Goal: Check status: Check status

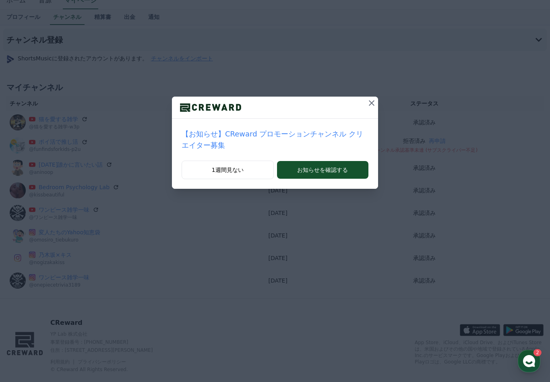
click at [376, 107] on icon at bounding box center [372, 103] width 10 height 10
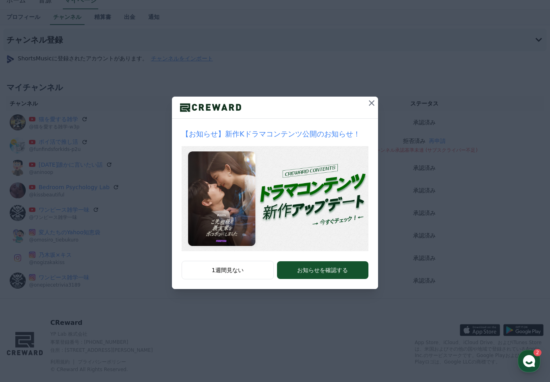
click at [366, 105] on button at bounding box center [371, 103] width 13 height 13
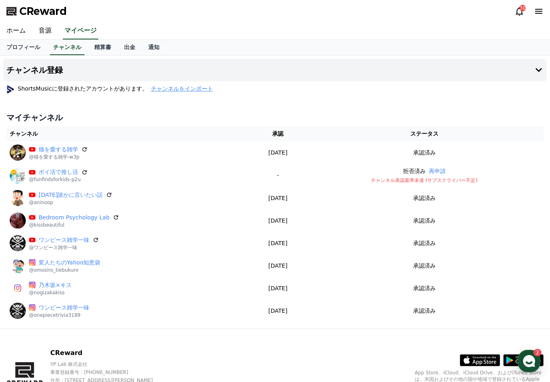
click at [14, 26] on link "ホーム" at bounding box center [16, 31] width 32 height 17
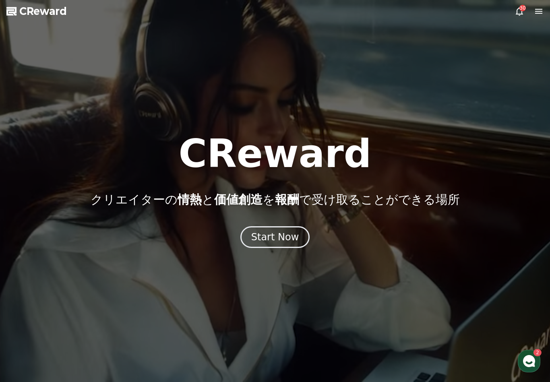
click at [265, 243] on div "Start Now" at bounding box center [275, 237] width 48 height 13
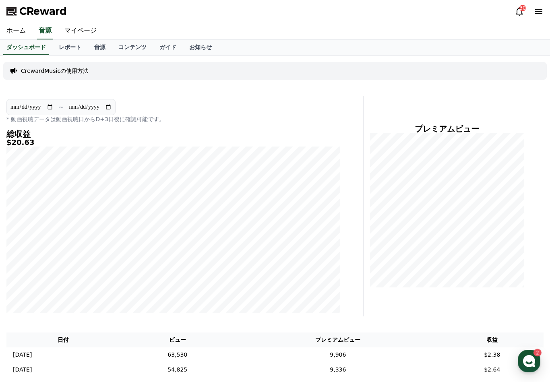
click at [137, 46] on link "コンテンツ" at bounding box center [132, 47] width 41 height 15
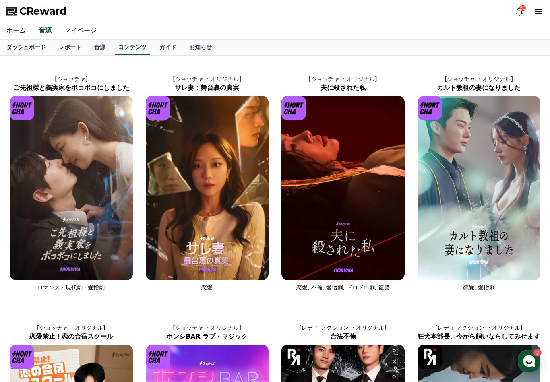
click at [85, 30] on link "マイページ" at bounding box center [80, 31] width 45 height 17
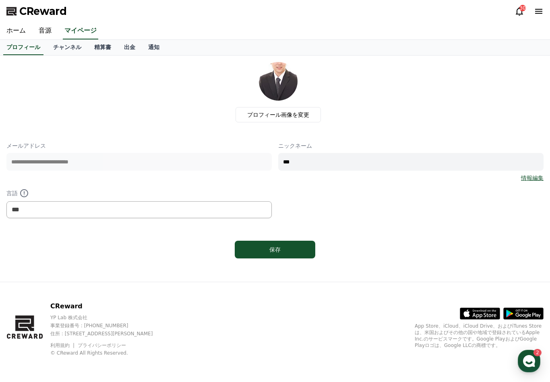
click at [73, 50] on link "チャンネル" at bounding box center [67, 47] width 41 height 15
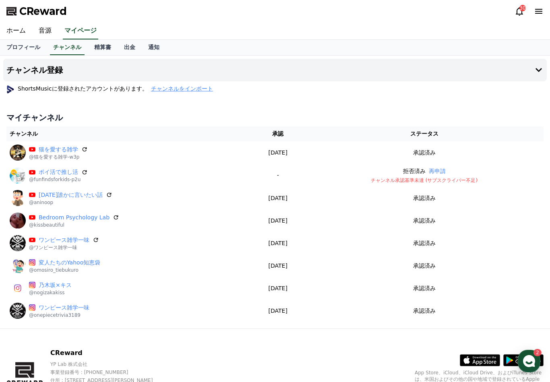
click at [100, 50] on link "精算書" at bounding box center [103, 47] width 30 height 15
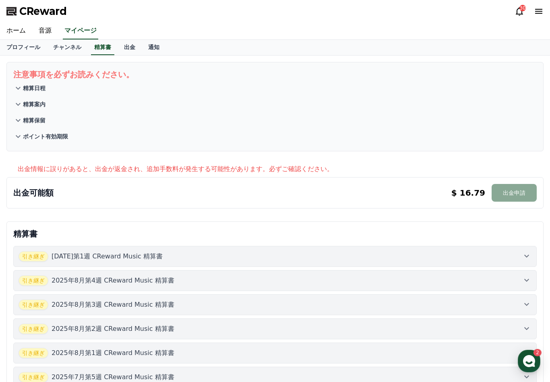
click at [152, 261] on p "[DATE]第1週 CReward Music 精算書" at bounding box center [107, 257] width 111 height 10
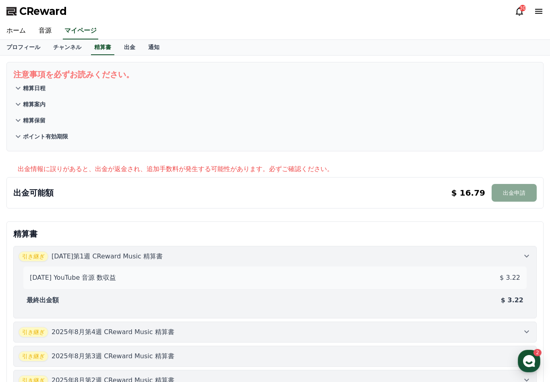
click at [153, 260] on p "[DATE]第1週 CReward Music 精算書" at bounding box center [107, 257] width 111 height 10
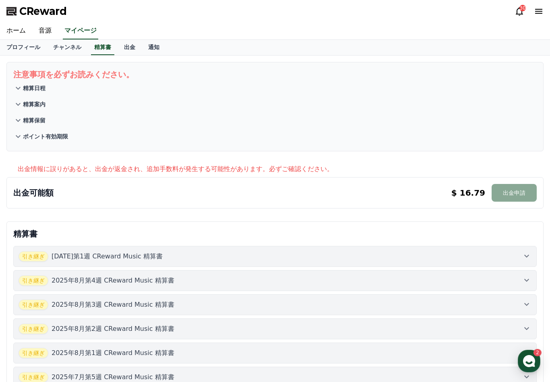
click at [22, 29] on link "ホーム" at bounding box center [16, 31] width 32 height 17
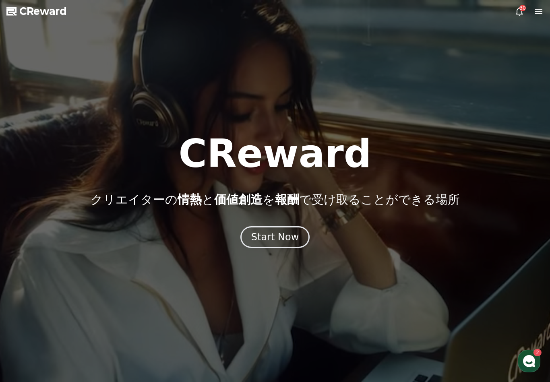
click at [275, 232] on div "Start Now" at bounding box center [275, 237] width 48 height 13
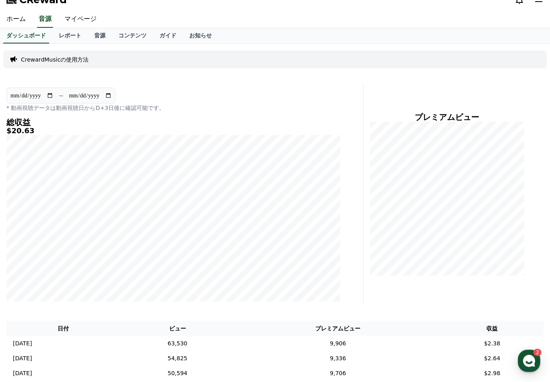
scroll to position [12, 0]
click at [73, 36] on link "レポート" at bounding box center [69, 35] width 35 height 15
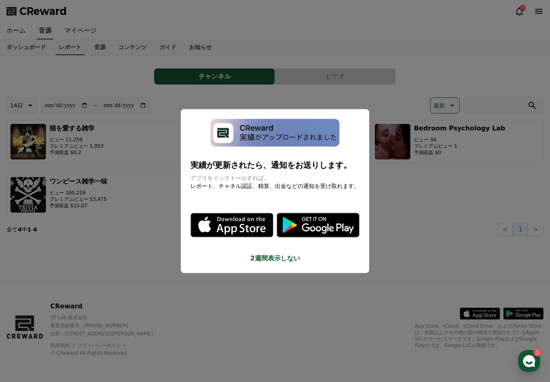
click at [210, 262] on button "close modal" at bounding box center [275, 191] width 550 height 382
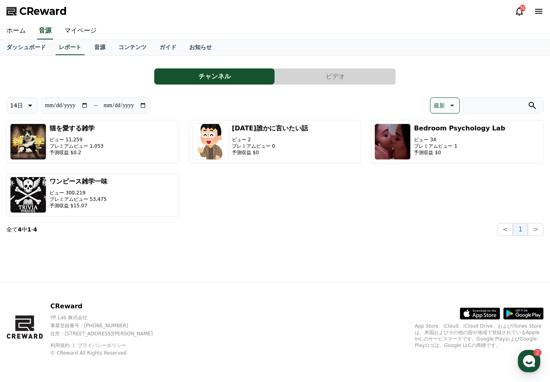
click at [160, 199] on button "ワンピース雑学一味 ビュー 300,219 プレミアムビュー 53,475 予測収益 $15.07" at bounding box center [92, 195] width 173 height 44
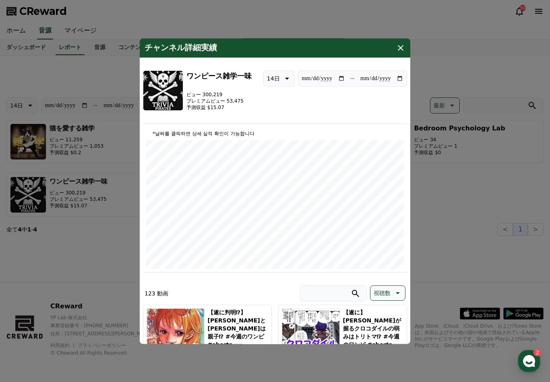
click at [453, 211] on button "close modal" at bounding box center [275, 191] width 550 height 382
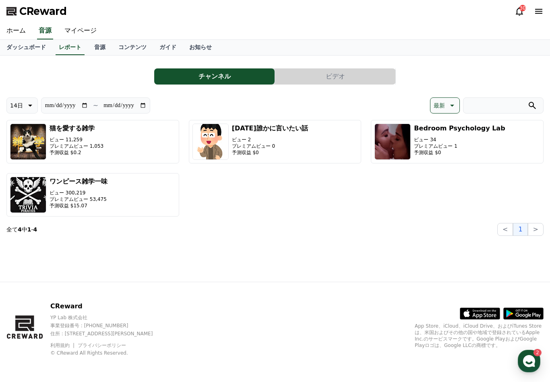
click at [8, 33] on link "ホーム" at bounding box center [16, 31] width 32 height 17
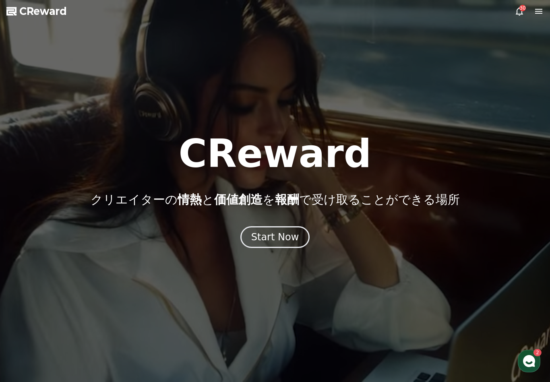
click at [303, 245] on button "Start Now" at bounding box center [276, 237] width 70 height 22
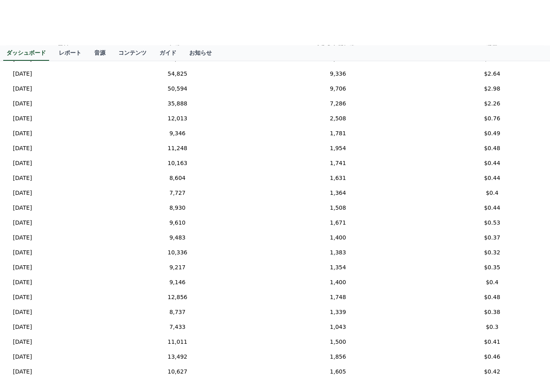
scroll to position [278, 0]
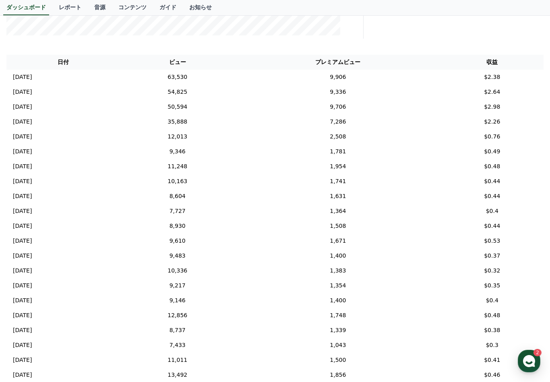
click at [495, 76] on td "$2.38" at bounding box center [492, 77] width 103 height 15
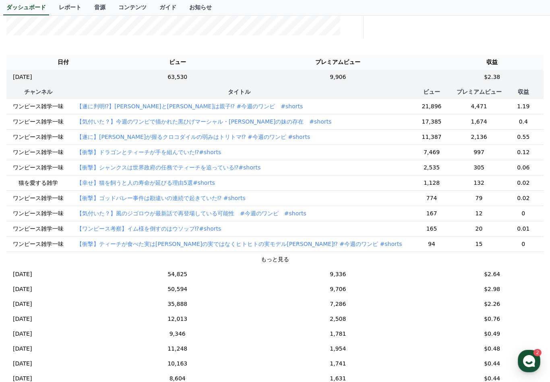
click at [351, 247] on p "【衝撃】ティーチが食べた実は[PERSON_NAME]の実ではなくヒトヒトの実モデル[PERSON_NAME]⁉︎ #今週のワンピ #shorts" at bounding box center [240, 244] width 326 height 8
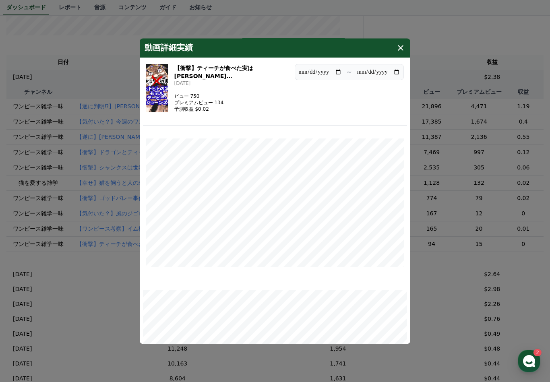
scroll to position [0, 0]
click at [462, 183] on button "close modal" at bounding box center [275, 191] width 550 height 382
